Goal: Task Accomplishment & Management: Manage account settings

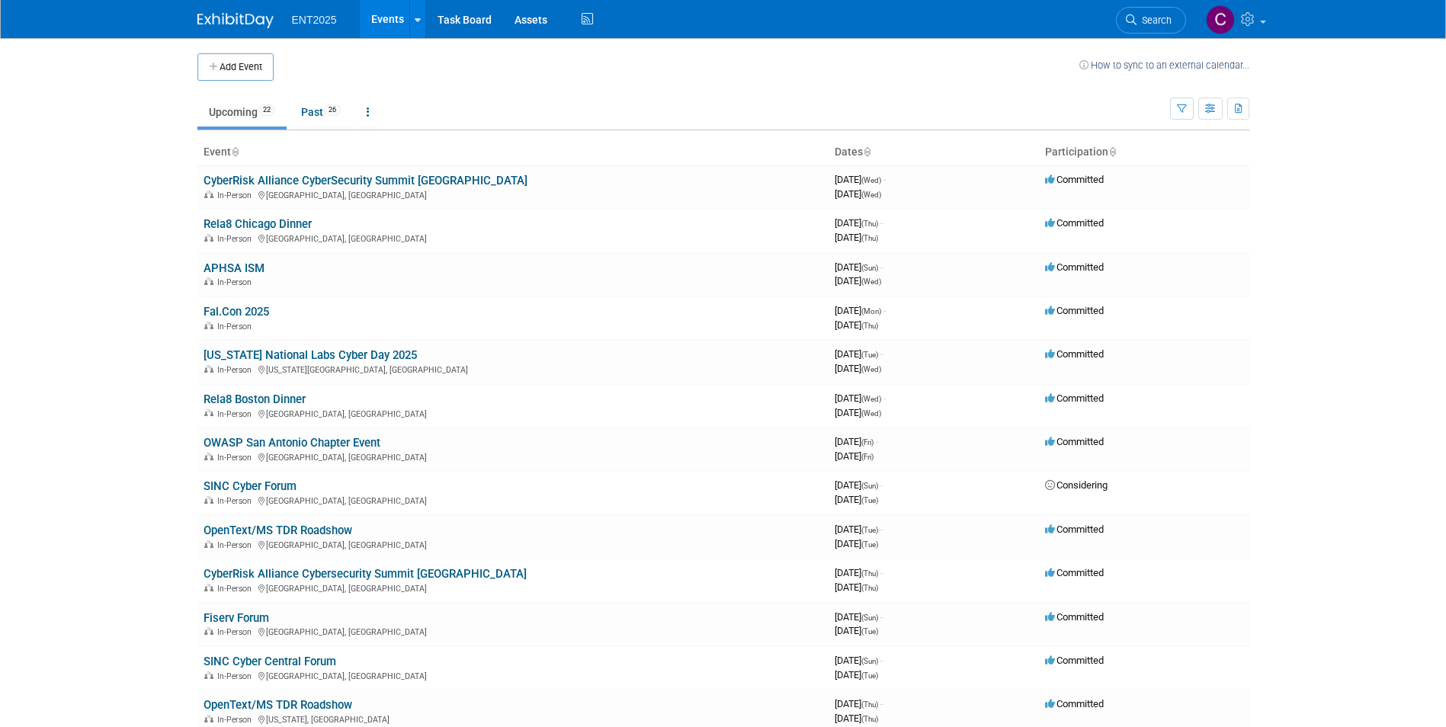
click at [289, 353] on link "[US_STATE] National Labs Cyber Day 2025" at bounding box center [310, 355] width 213 height 14
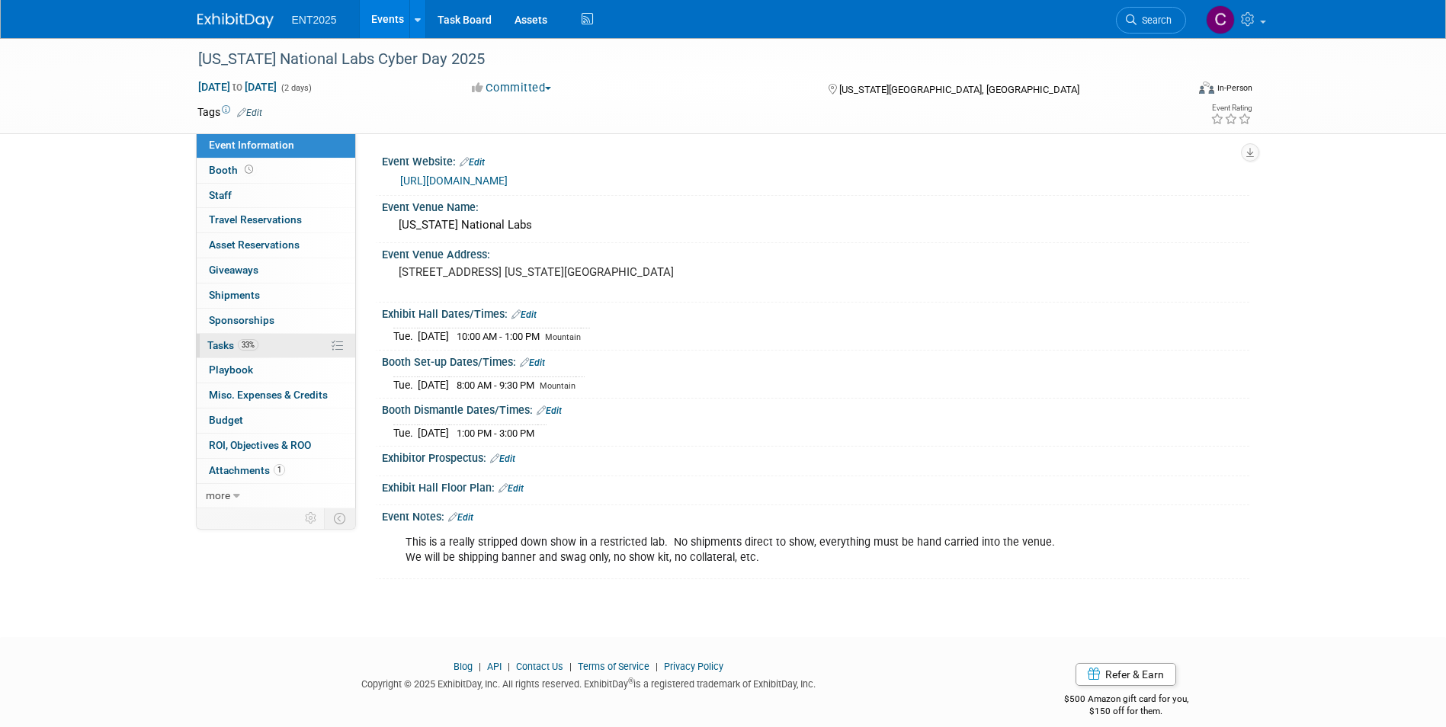
click at [211, 348] on span "Tasks 33%" at bounding box center [232, 345] width 51 height 12
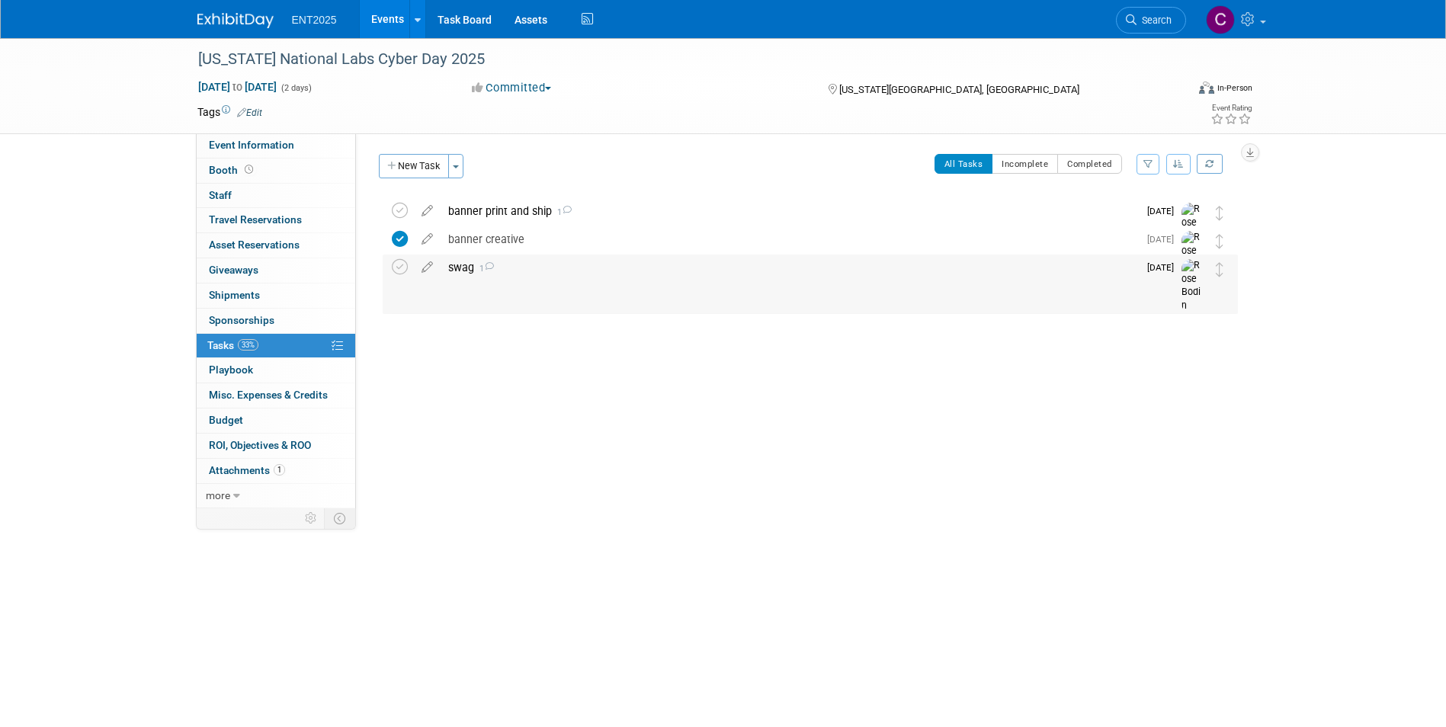
click at [459, 272] on div "swag 1" at bounding box center [790, 268] width 698 height 26
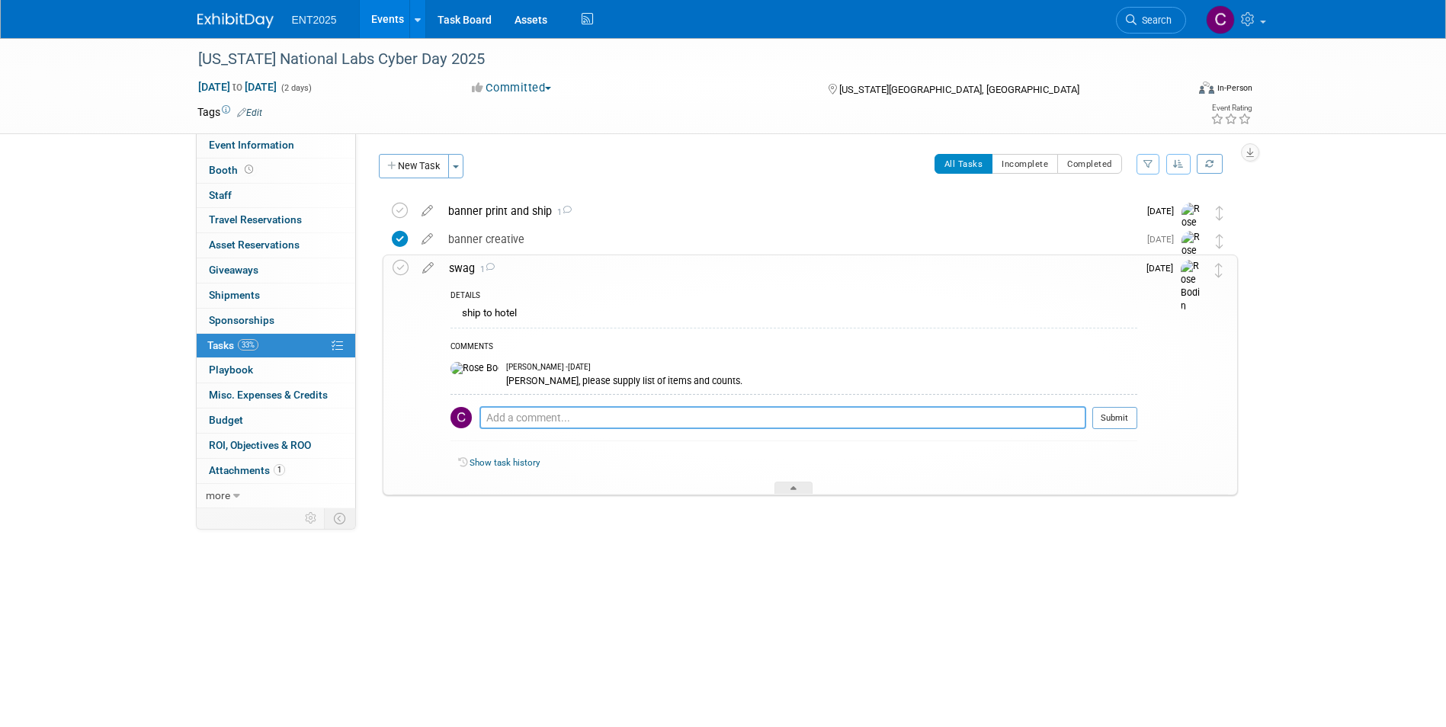
click at [498, 418] on textarea at bounding box center [783, 417] width 607 height 23
type textarea "swag ordered 8.29 for 9.12 delivery"
click at [1118, 416] on button "Submit" at bounding box center [1115, 418] width 45 height 23
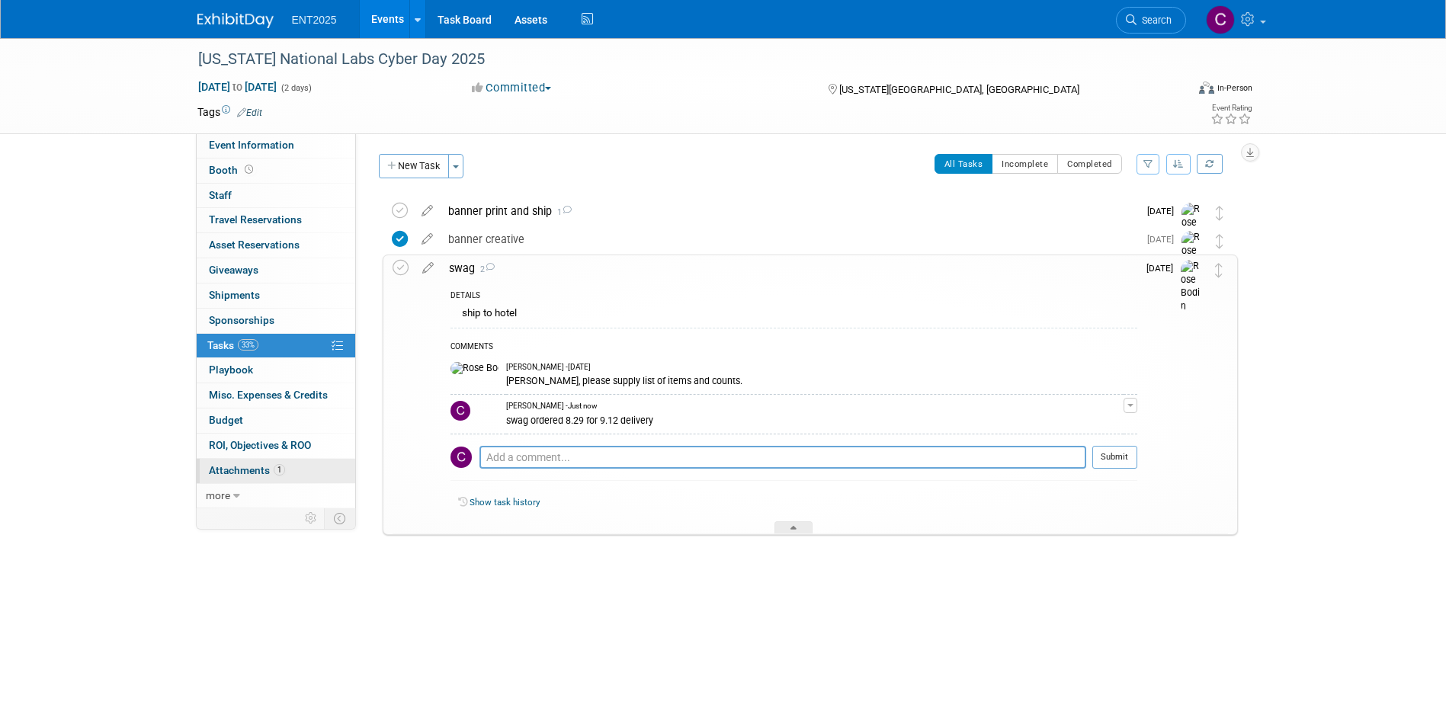
click at [255, 470] on span "Attachments 1" at bounding box center [247, 470] width 76 height 12
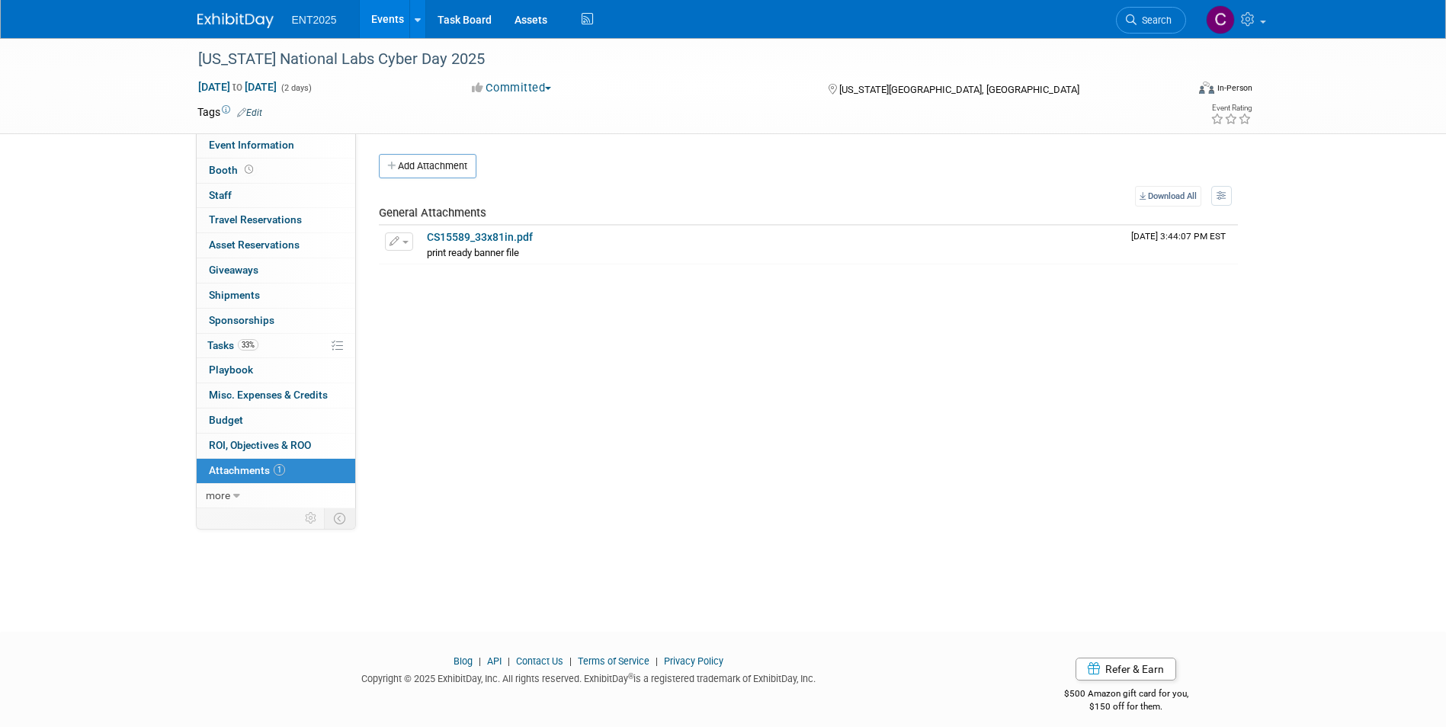
click at [250, 471] on span "Attachments 1" at bounding box center [247, 470] width 76 height 12
click at [390, 162] on icon "button" at bounding box center [392, 167] width 11 height 10
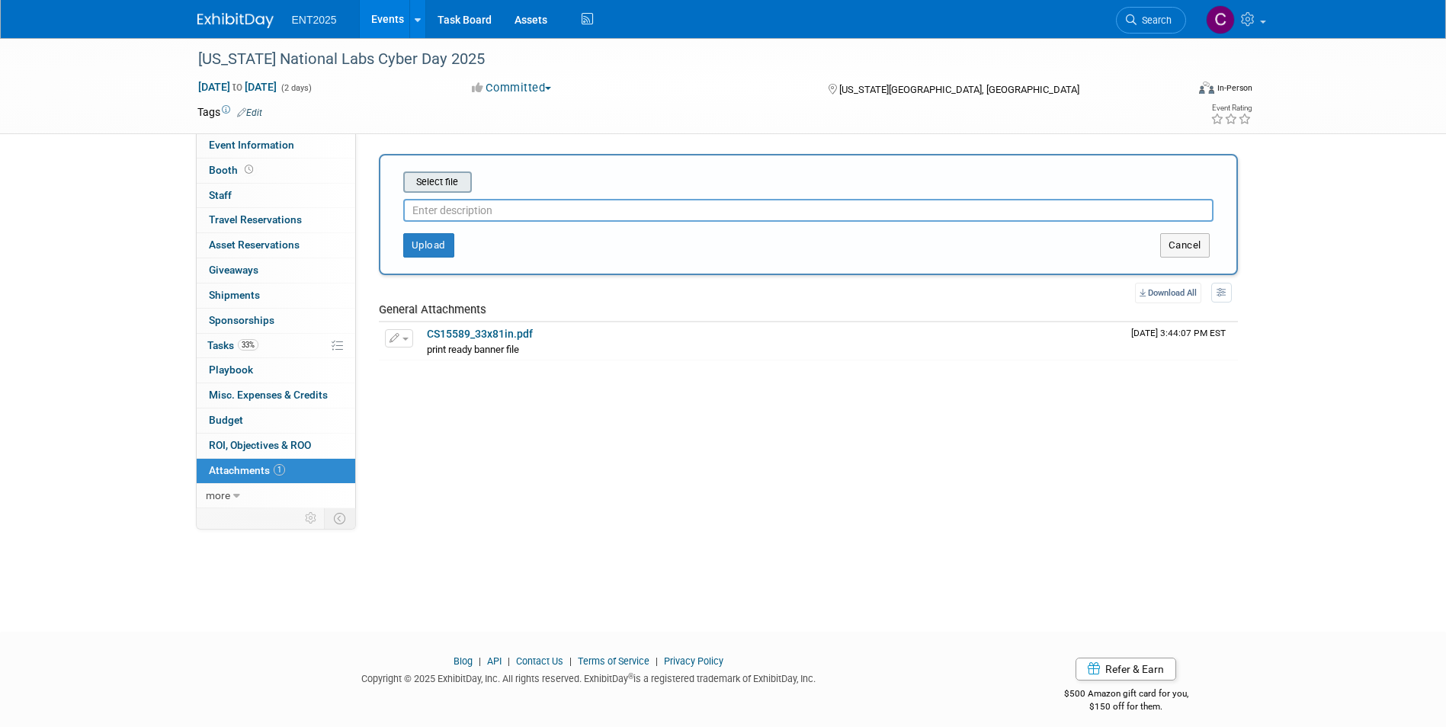
click at [442, 183] on input "file" at bounding box center [379, 182] width 181 height 18
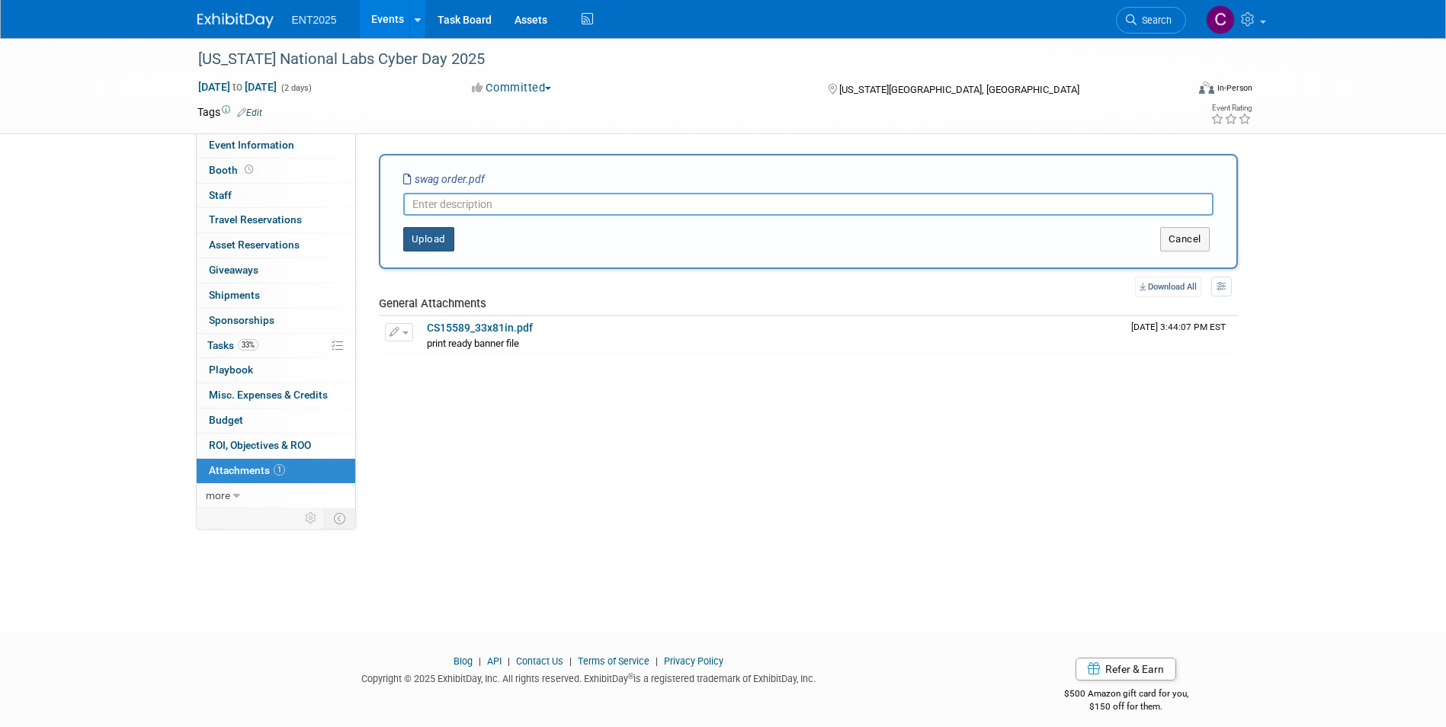
click at [412, 234] on button "Upload" at bounding box center [428, 239] width 51 height 24
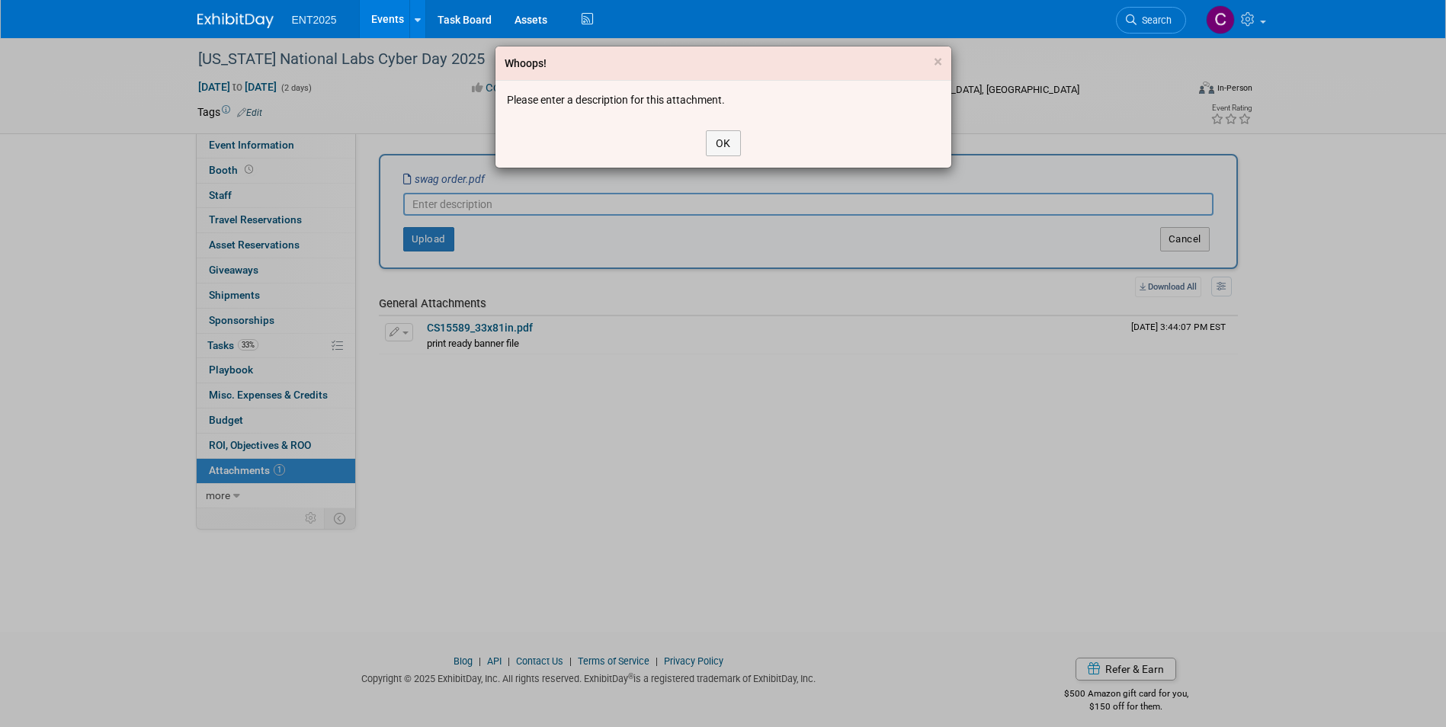
click at [438, 197] on div "Whoops! × Please enter a description for this attachment. OK" at bounding box center [723, 363] width 1446 height 727
click at [724, 141] on button "OK" at bounding box center [723, 143] width 35 height 26
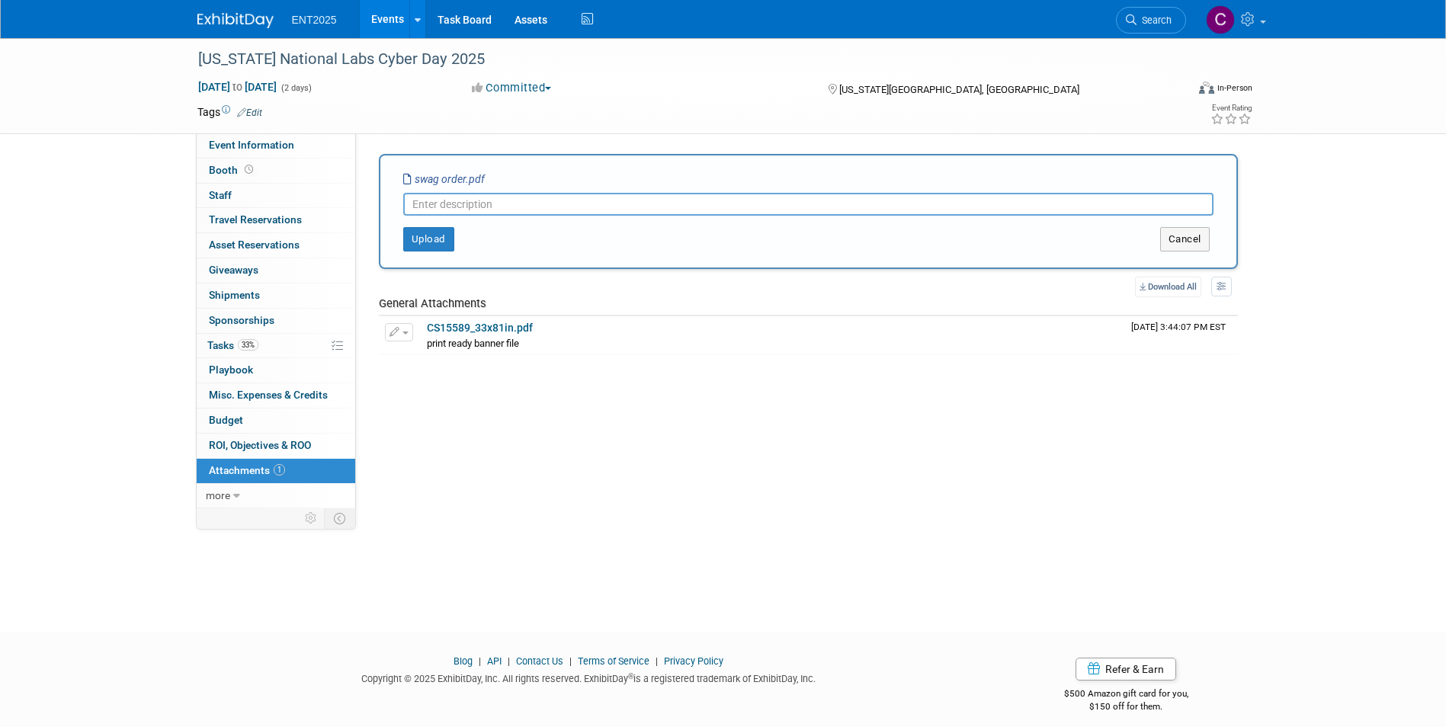
click at [448, 204] on input "text" at bounding box center [808, 204] width 810 height 23
click at [509, 207] on input "50 dog toys and" at bounding box center [808, 204] width 810 height 23
type input "50 dog toys and 100 charger kits"
click at [419, 239] on button "Upload" at bounding box center [428, 239] width 51 height 24
